Goal: Transaction & Acquisition: Purchase product/service

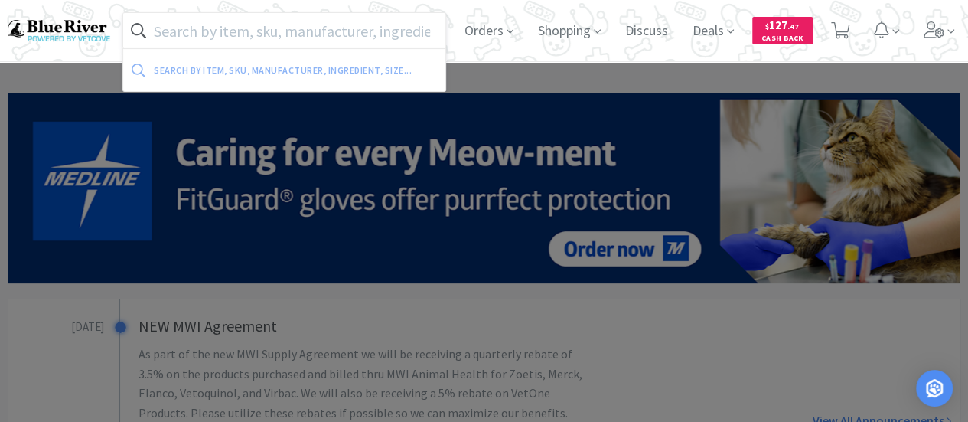
click at [233, 31] on input "text" at bounding box center [284, 30] width 322 height 35
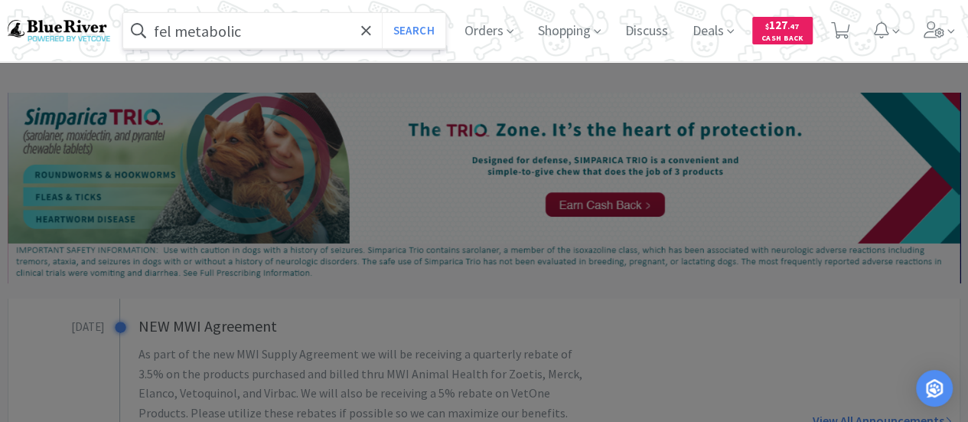
type input "fel metabolic"
click at [382, 13] on button "Search" at bounding box center [414, 30] width 64 height 35
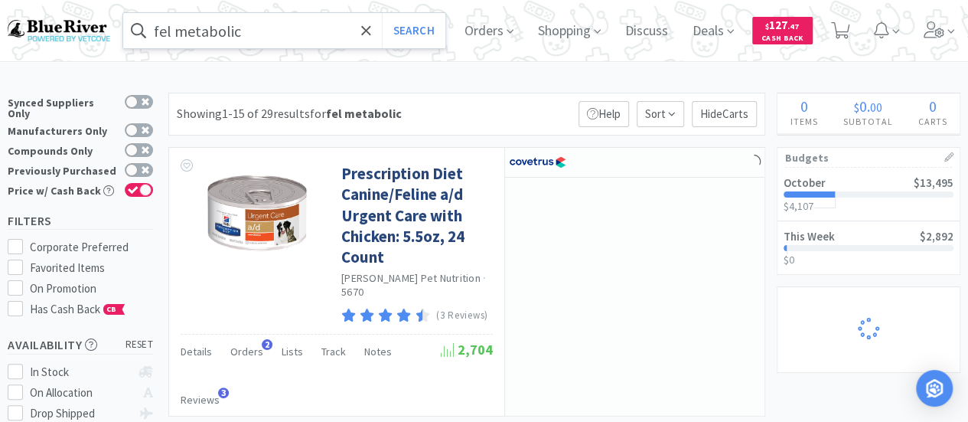
select select "4"
select select "1"
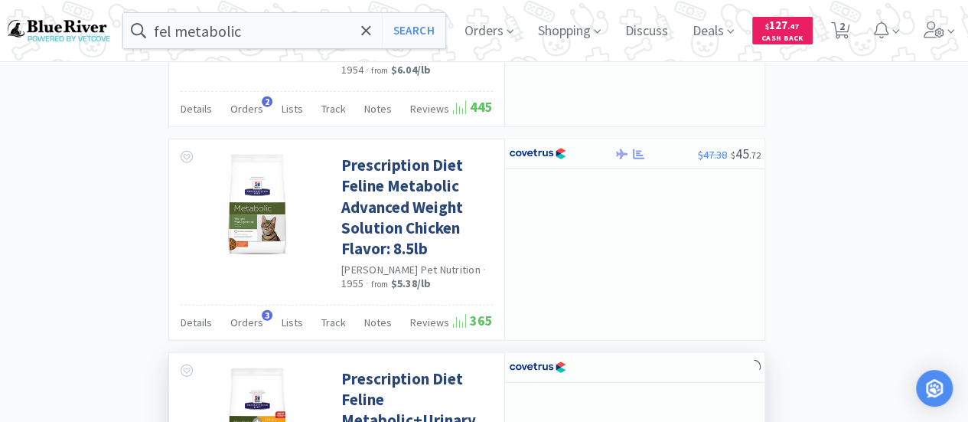
scroll to position [1795, 0]
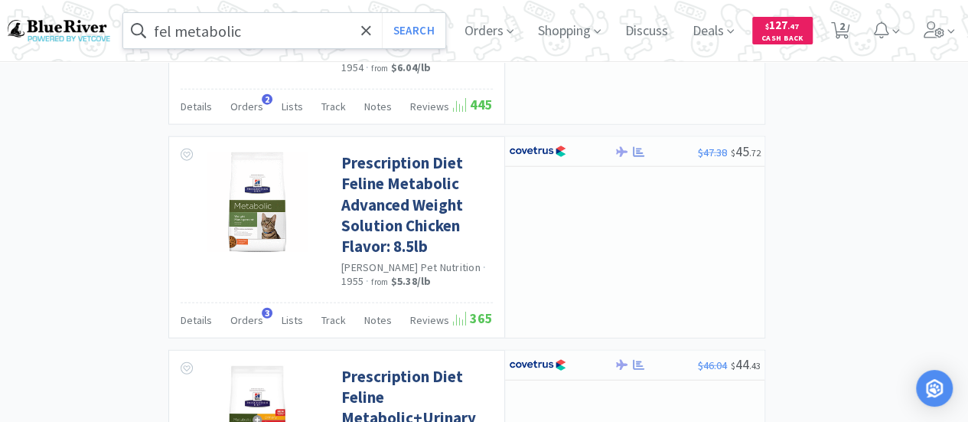
click at [251, 37] on input "fel metabolic" at bounding box center [284, 30] width 322 height 35
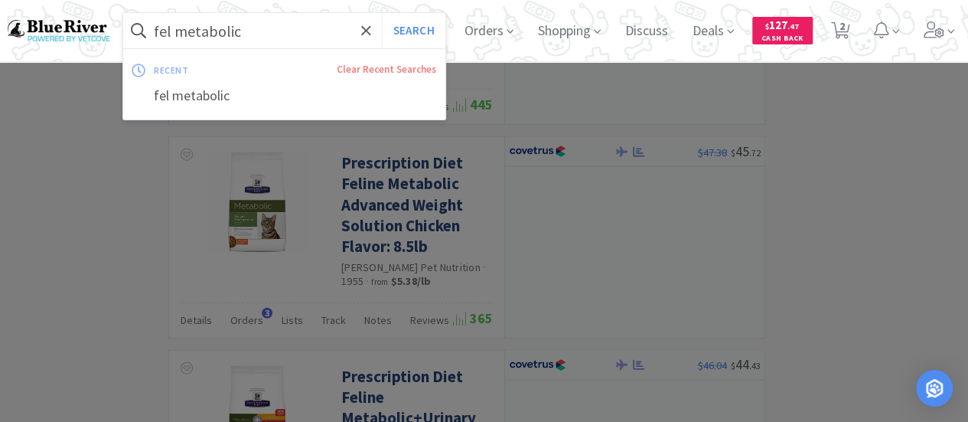
click at [253, 34] on input "fel metabolic" at bounding box center [284, 30] width 322 height 35
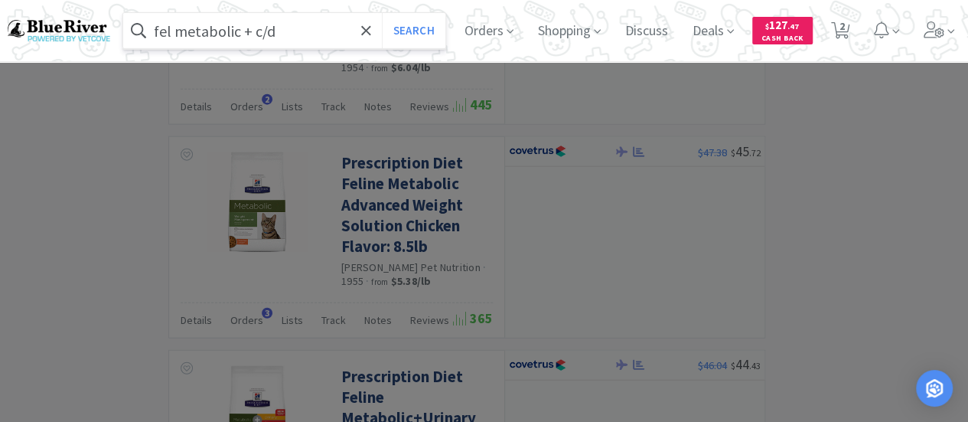
type input "fel metabolic + c/d"
click at [382, 13] on button "Search" at bounding box center [414, 30] width 64 height 35
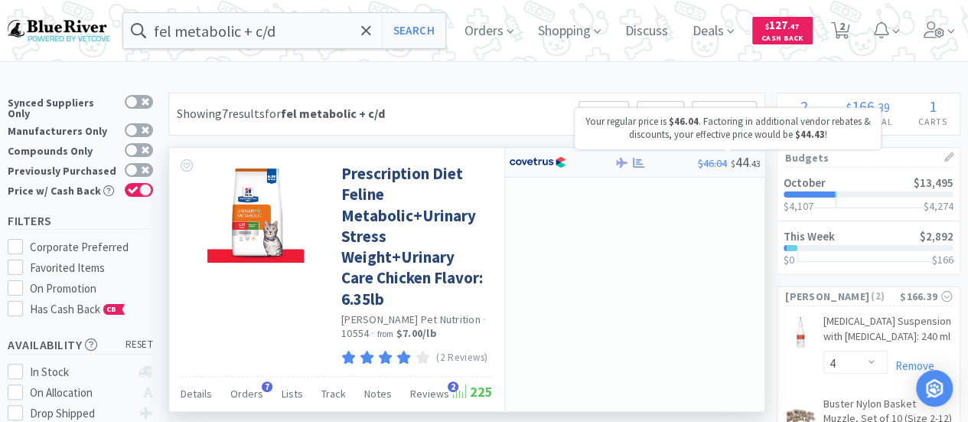
click at [752, 162] on span ". 43" at bounding box center [754, 163] width 11 height 11
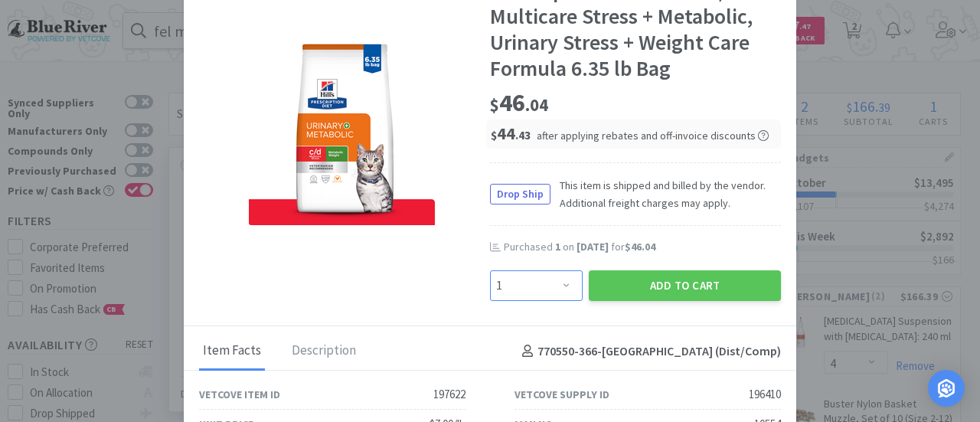
click at [562, 282] on select "Enter Quantity 1 2 3 4 5 6 7 8 9 10 11 12 13 14 15 16 17 18 19 20 Enter Quantity" at bounding box center [536, 285] width 93 height 31
select select "2"
click at [490, 270] on select "Enter Quantity 1 2 3 4 5 6 7 8 9 10 11 12 13 14 15 16 17 18 19 20 Enter Quantity" at bounding box center [536, 285] width 93 height 31
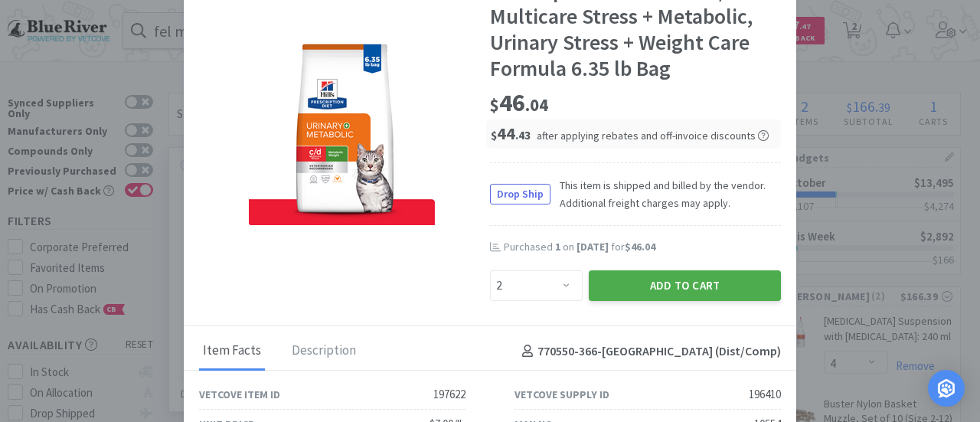
click at [689, 285] on button "Add to Cart" at bounding box center [685, 285] width 192 height 31
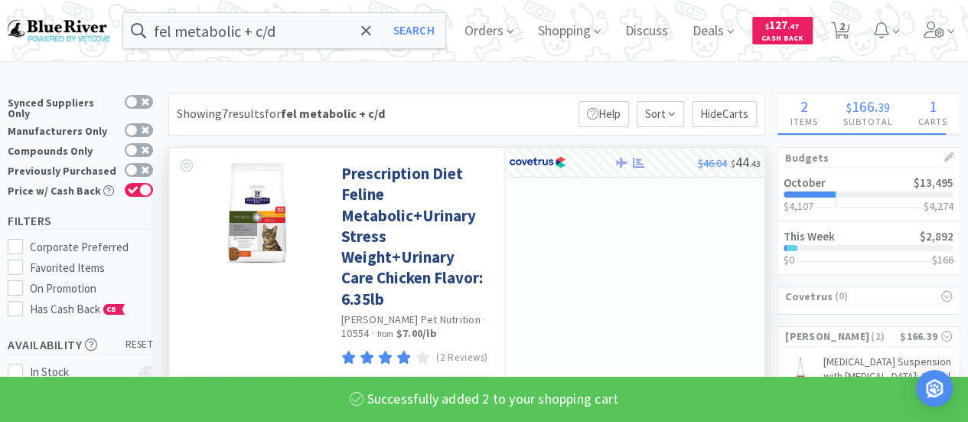
select select "2"
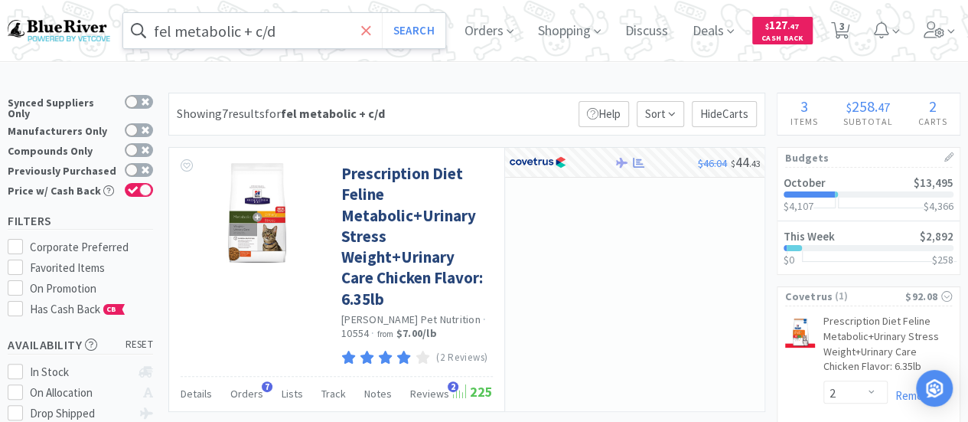
click at [371, 30] on icon at bounding box center [366, 30] width 10 height 15
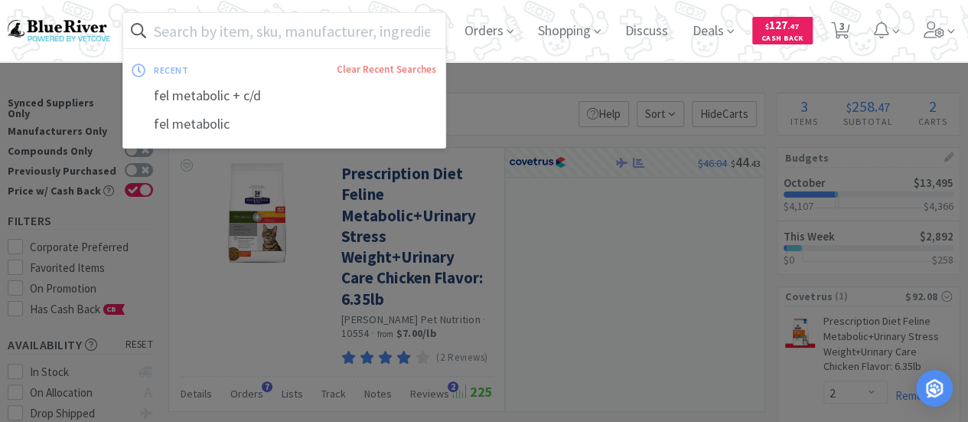
click at [288, 28] on input "text" at bounding box center [284, 30] width 322 height 35
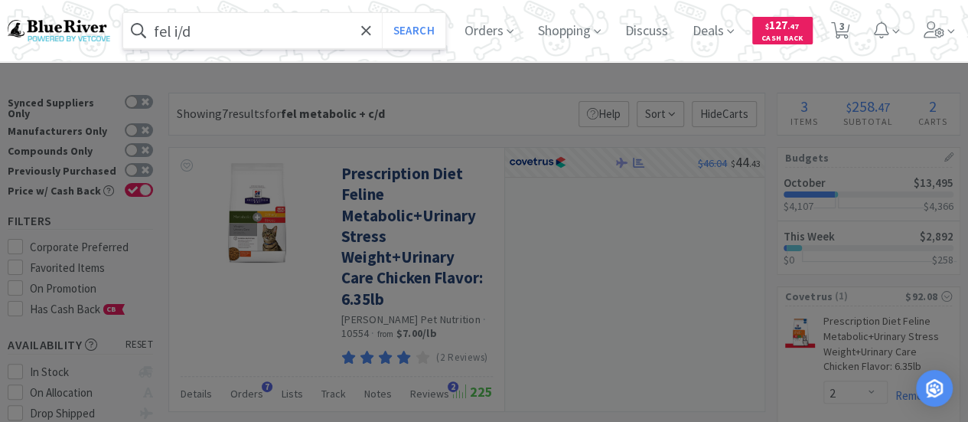
type input "fel i/d"
click at [382, 13] on button "Search" at bounding box center [414, 30] width 64 height 35
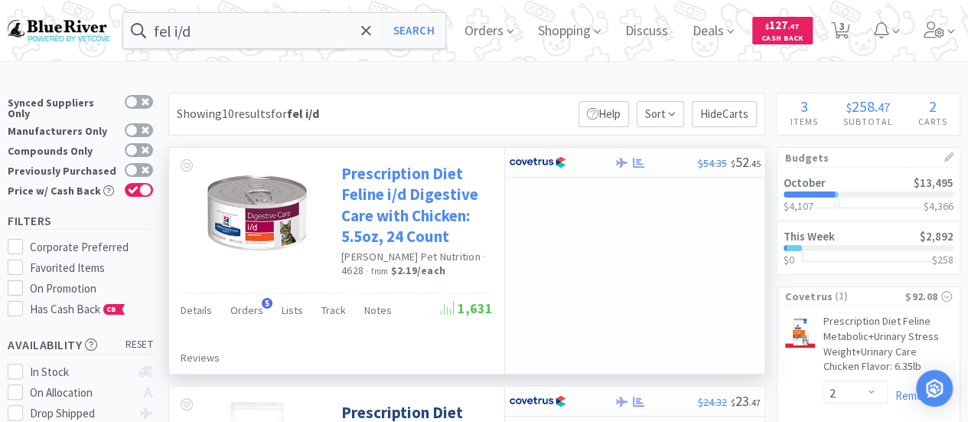
click at [433, 198] on link "Prescription Diet Feline i/d Digestive Care with Chicken: 5.5oz, 24 Count" at bounding box center [415, 204] width 148 height 83
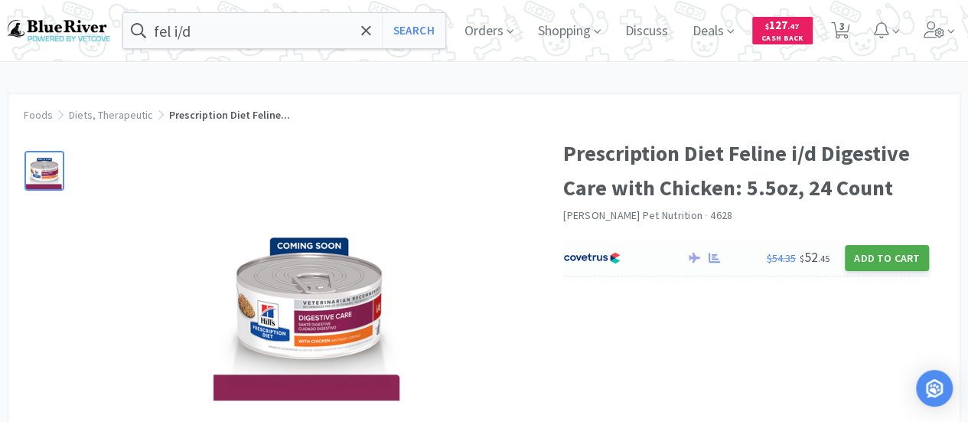
click at [897, 253] on button "Add to Cart" at bounding box center [887, 258] width 84 height 26
select select "1"
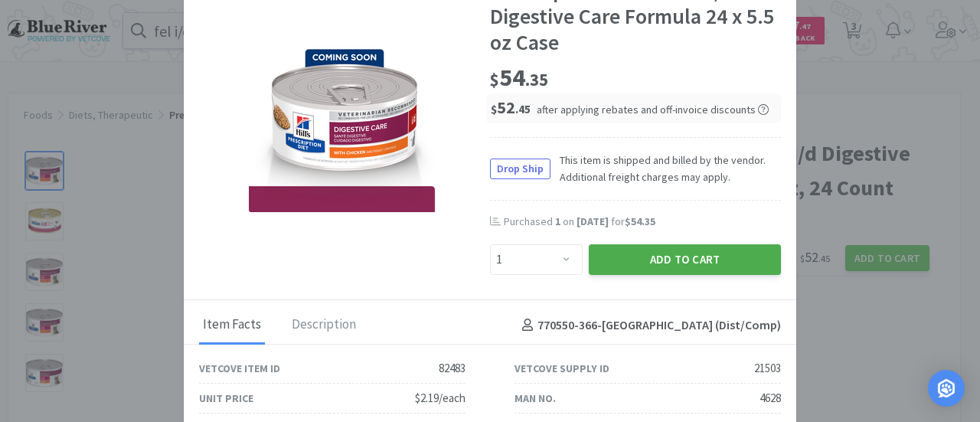
click at [636, 256] on button "Add to Cart" at bounding box center [685, 259] width 192 height 31
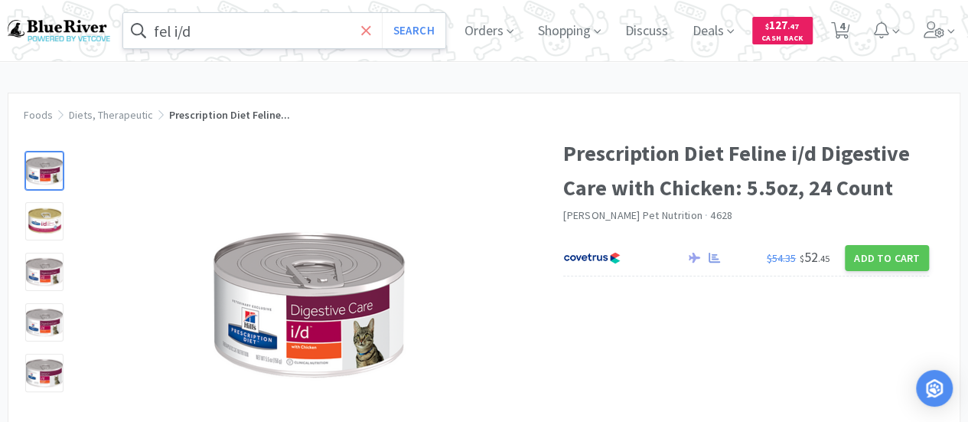
drag, startPoint x: 379, startPoint y: 27, endPoint x: 360, endPoint y: 30, distance: 19.4
click at [371, 27] on icon at bounding box center [366, 30] width 10 height 15
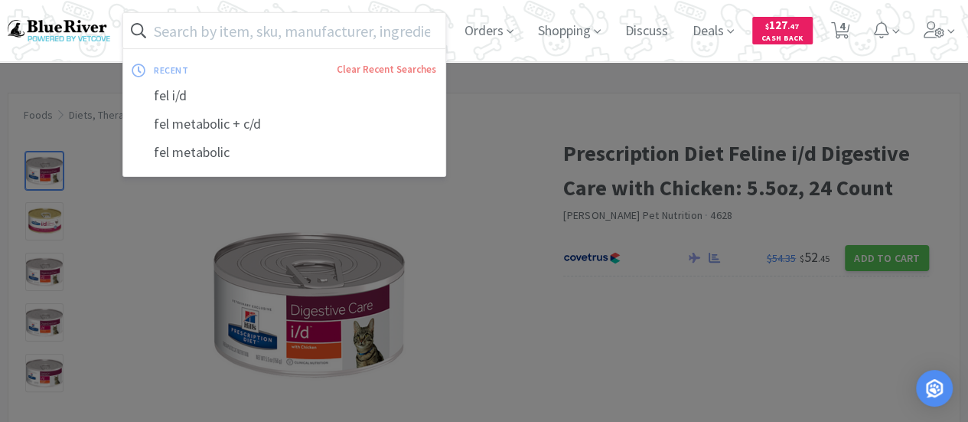
click at [252, 39] on input "text" at bounding box center [284, 30] width 322 height 35
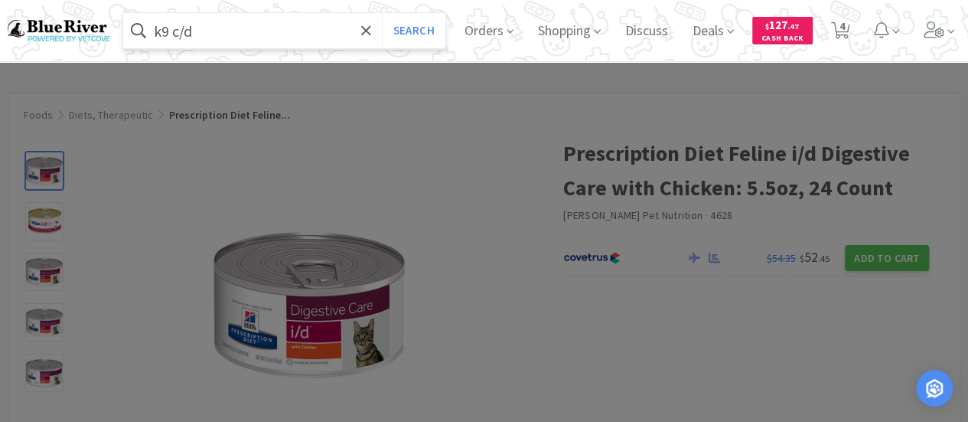
type input "k9 c/d"
click at [382, 13] on button "Search" at bounding box center [414, 30] width 64 height 35
select select "2"
select select "1"
select select "4"
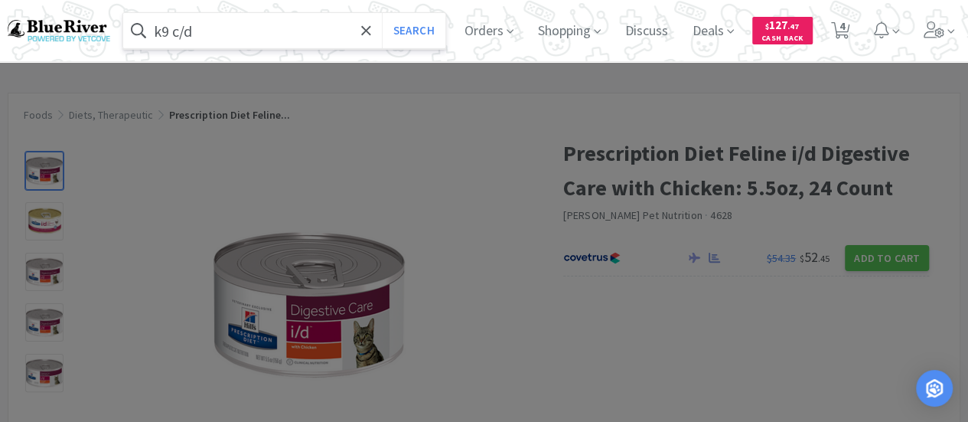
select select "1"
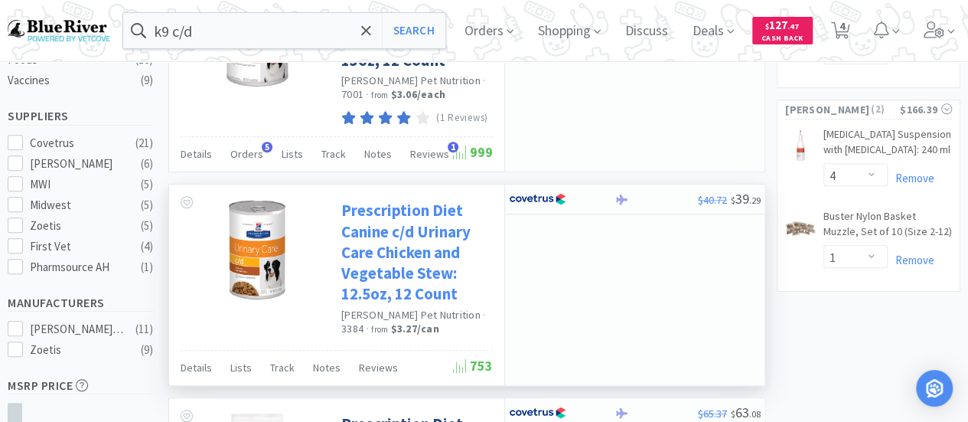
scroll to position [459, 0]
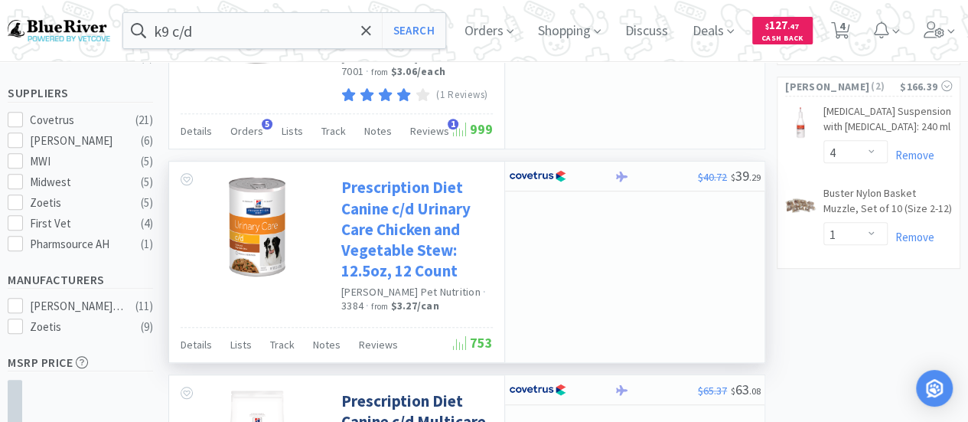
click at [438, 182] on link "Prescription Diet Canine c/d Urinary Care Chicken and Vegetable Stew: 12.5oz, 1…" at bounding box center [415, 229] width 148 height 104
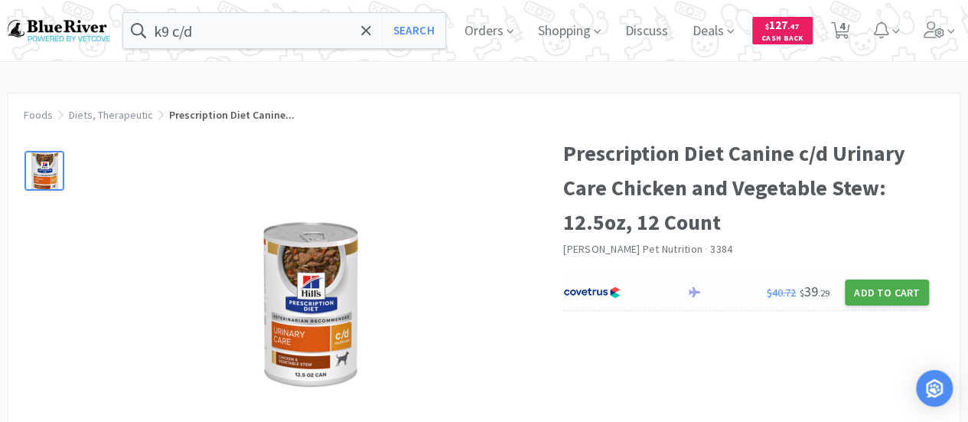
click at [868, 296] on button "Add to Cart" at bounding box center [887, 292] width 84 height 26
select select "1"
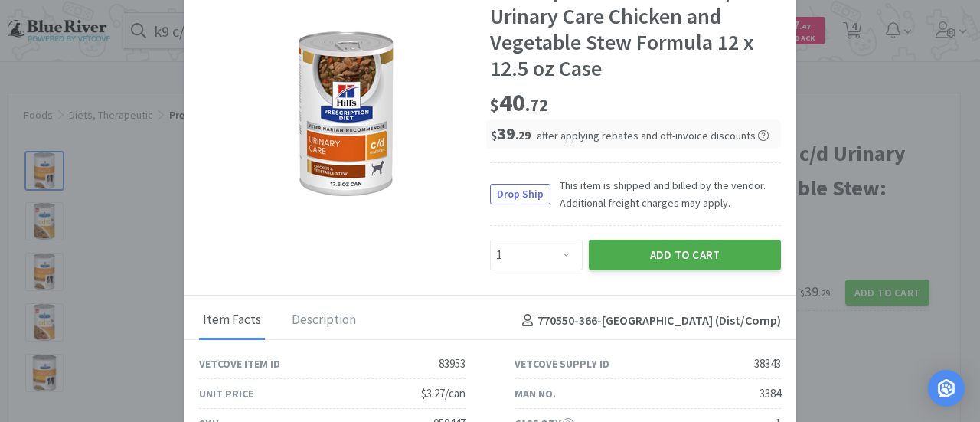
click at [635, 258] on button "Add to Cart" at bounding box center [685, 255] width 192 height 31
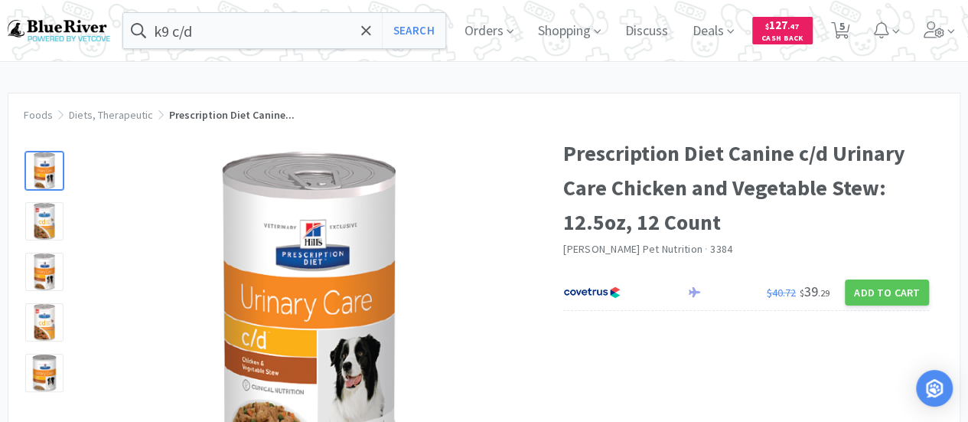
click at [56, 37] on img at bounding box center [59, 30] width 103 height 21
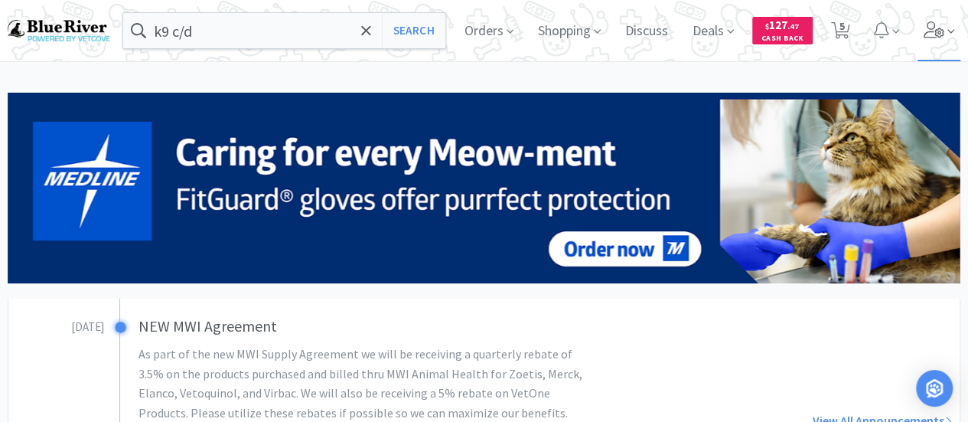
click at [934, 37] on icon at bounding box center [934, 29] width 21 height 17
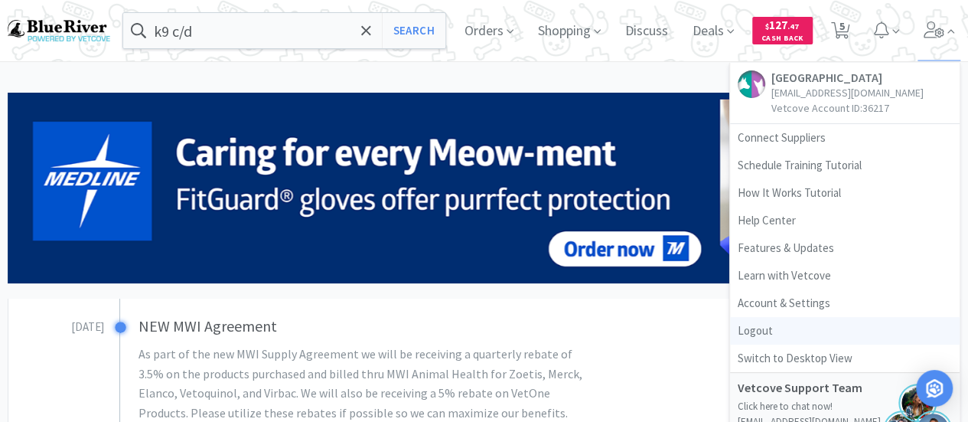
click at [773, 333] on link "Logout" at bounding box center [845, 331] width 230 height 28
